Goal: Task Accomplishment & Management: Manage account settings

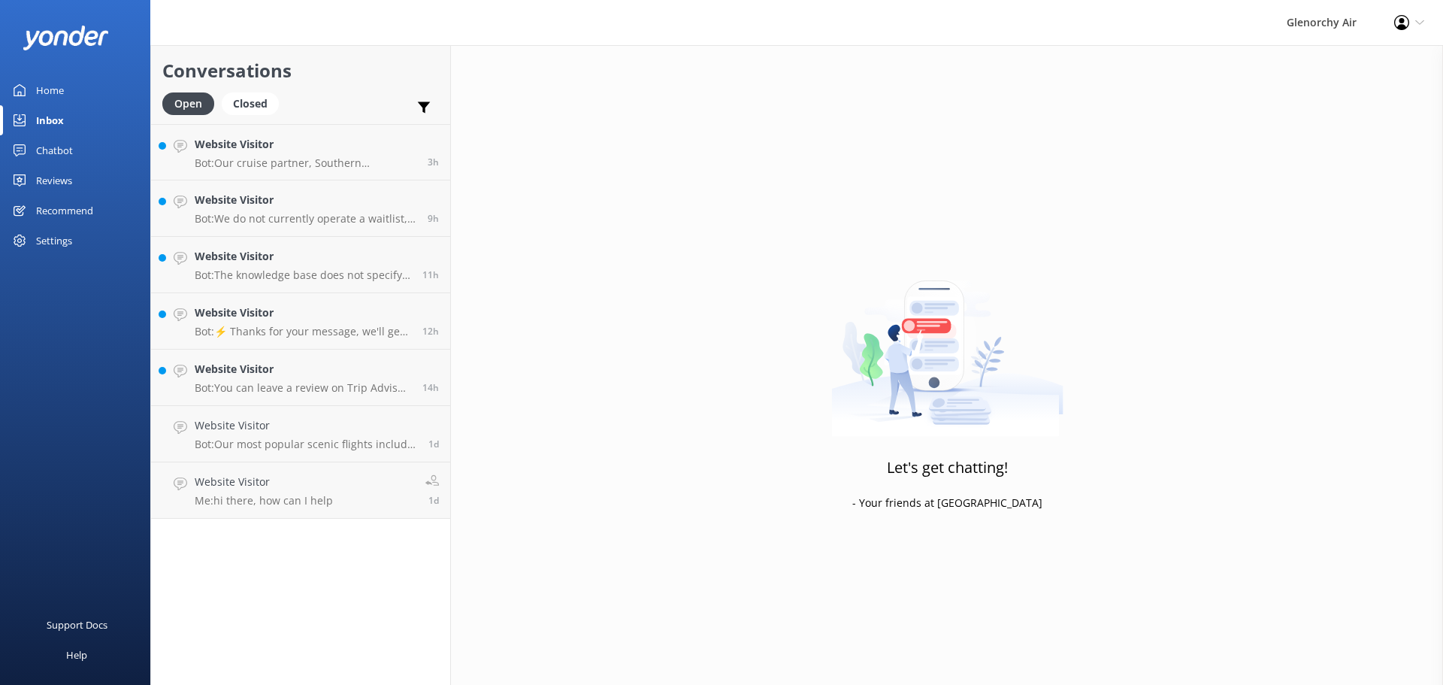
click at [39, 173] on div "Reviews" at bounding box center [54, 180] width 36 height 30
